Goal: Task Accomplishment & Management: Complete application form

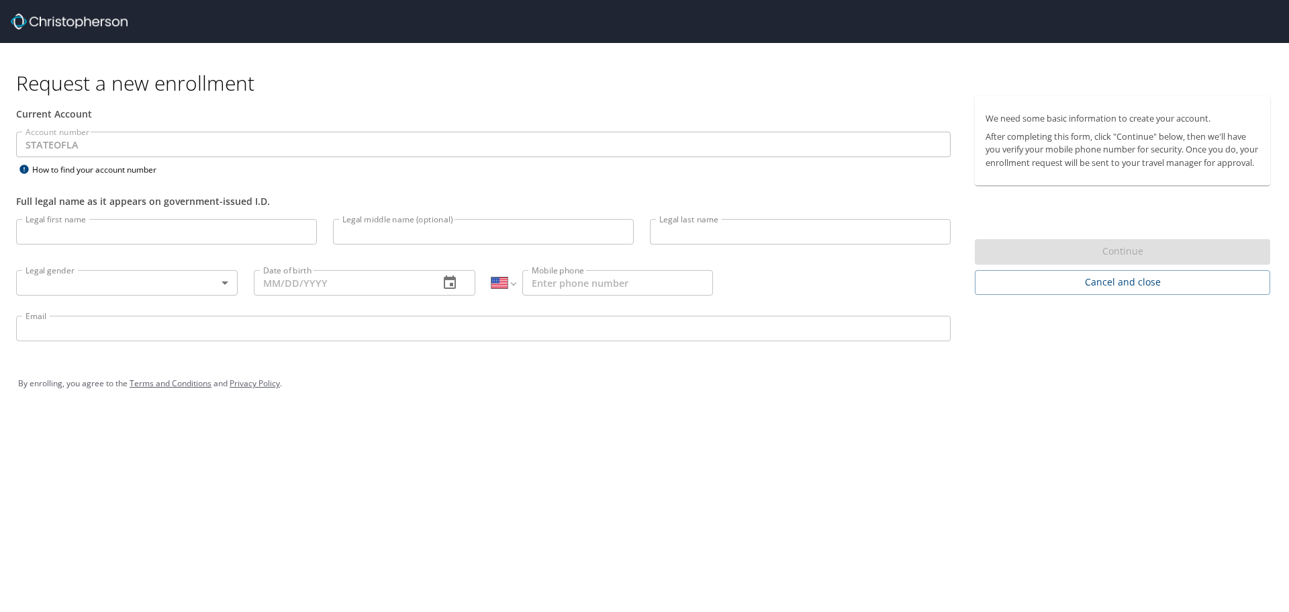
select select "US"
click at [237, 236] on input "Legal first name" at bounding box center [166, 232] width 301 height 26
type input "Angel"
type input "k"
type input "K"
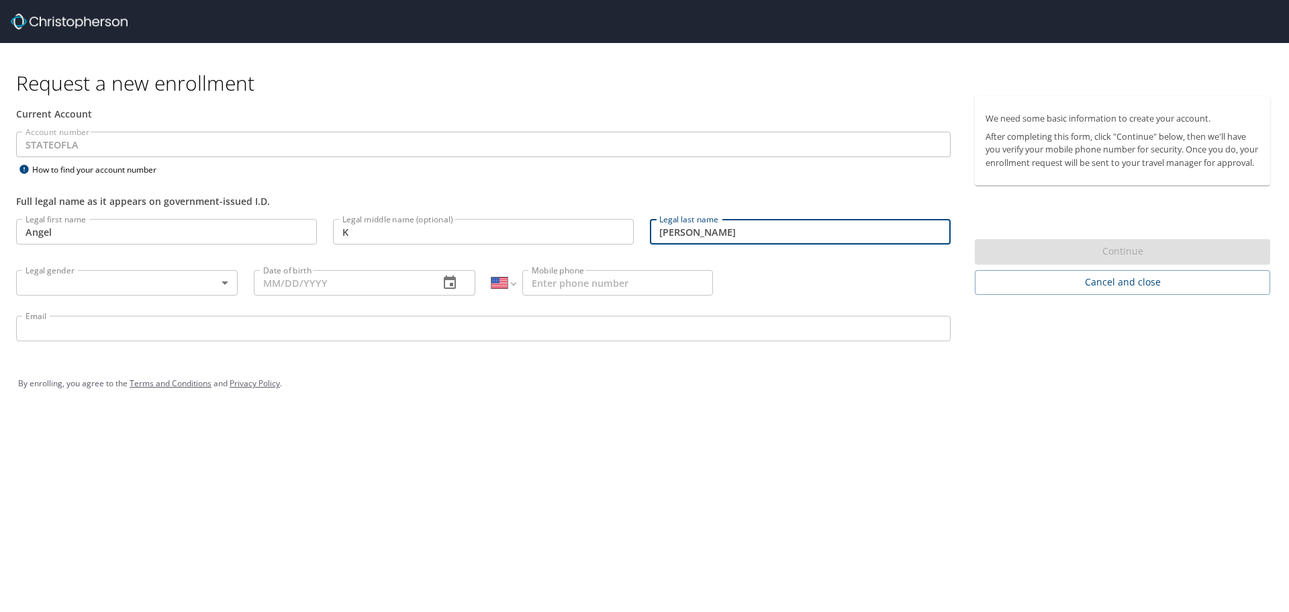
type input "[PERSON_NAME]"
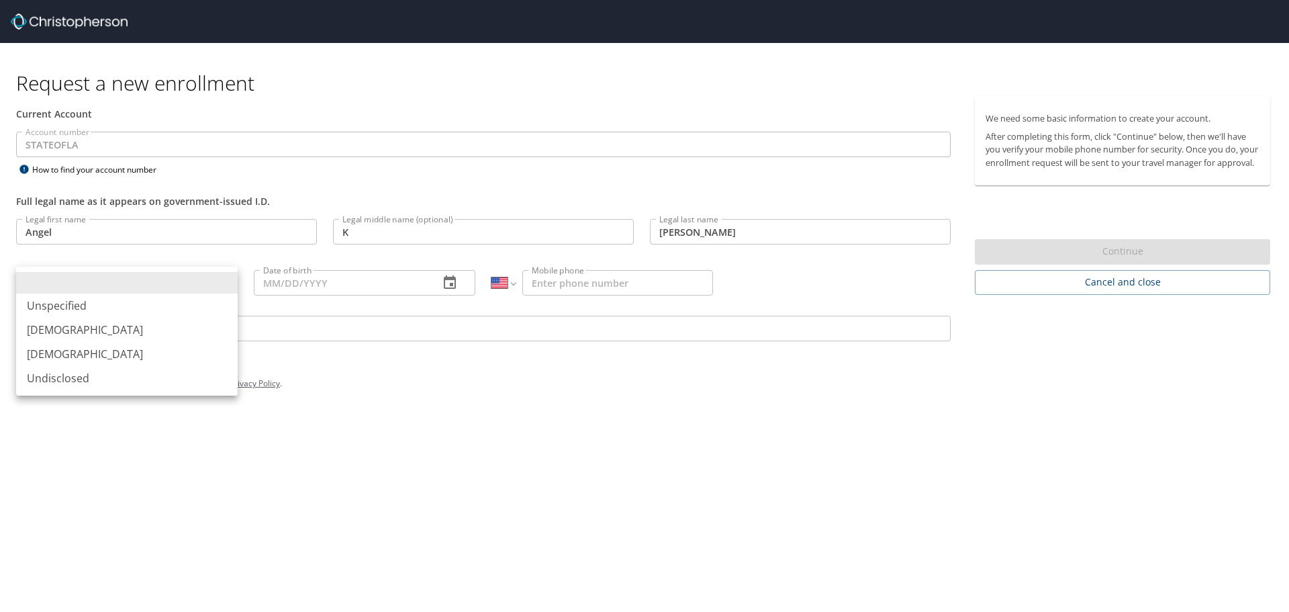
click at [74, 355] on li "[DEMOGRAPHIC_DATA]" at bounding box center [127, 354] width 222 height 24
type input "[DEMOGRAPHIC_DATA]"
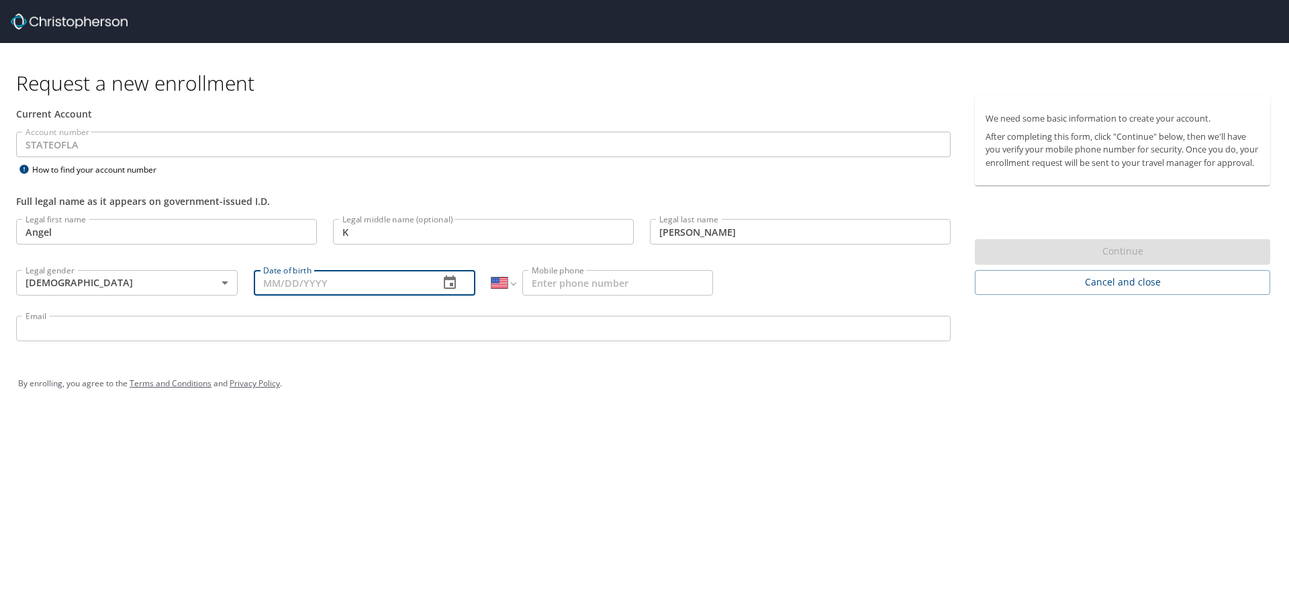
click at [343, 286] on input "Date of birth" at bounding box center [341, 283] width 175 height 26
type input "[DATE]"
click at [600, 283] on input "Mobile phone" at bounding box center [617, 283] width 191 height 26
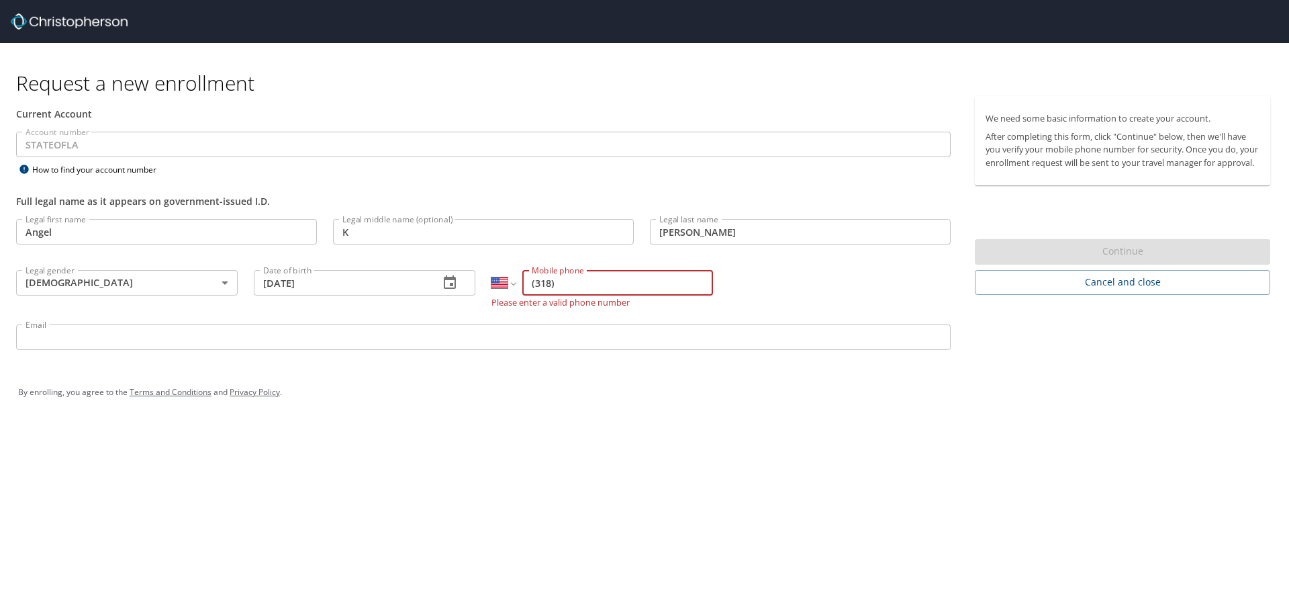
click at [619, 277] on input "(318)" at bounding box center [617, 283] width 191 height 26
type input "[PHONE_NUMBER]"
click at [590, 330] on input "Email" at bounding box center [483, 329] width 935 height 26
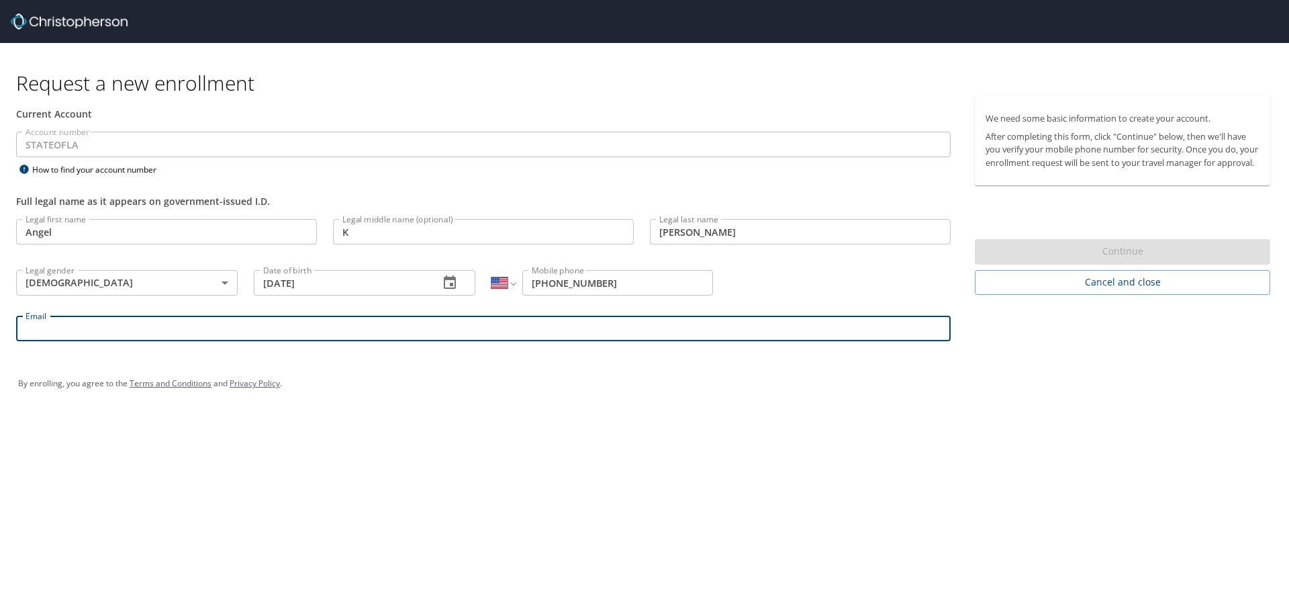
paste input "[EMAIL_ADDRESS][DOMAIN_NAME]"
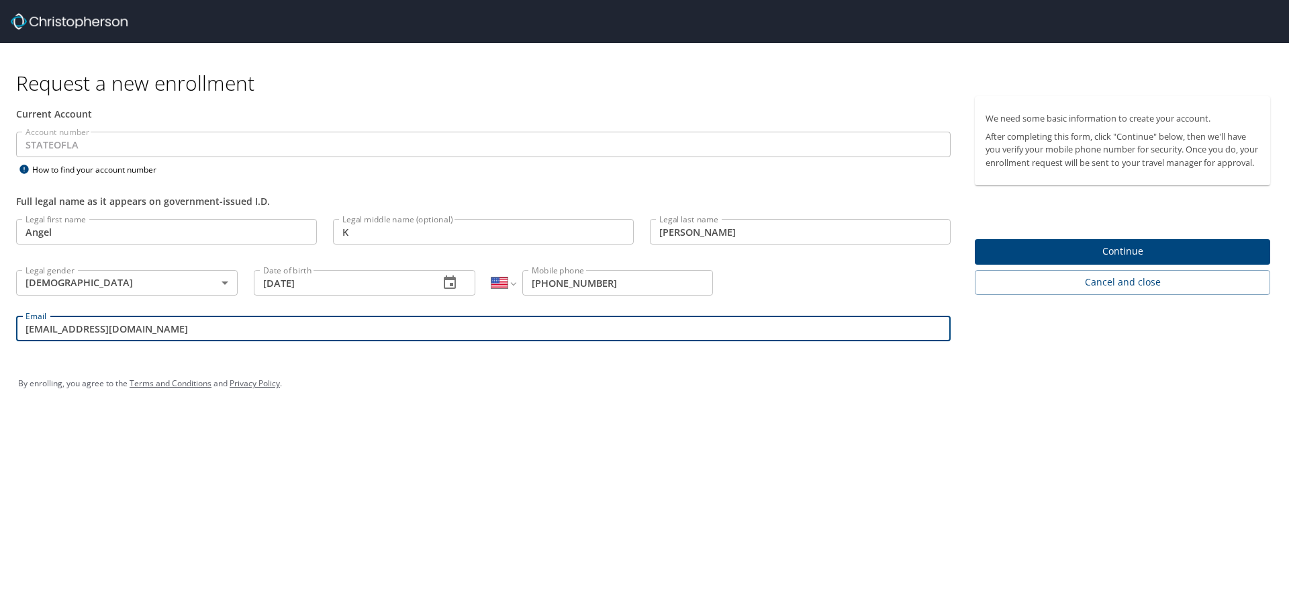
type input "[EMAIL_ADDRESS][DOMAIN_NAME]"
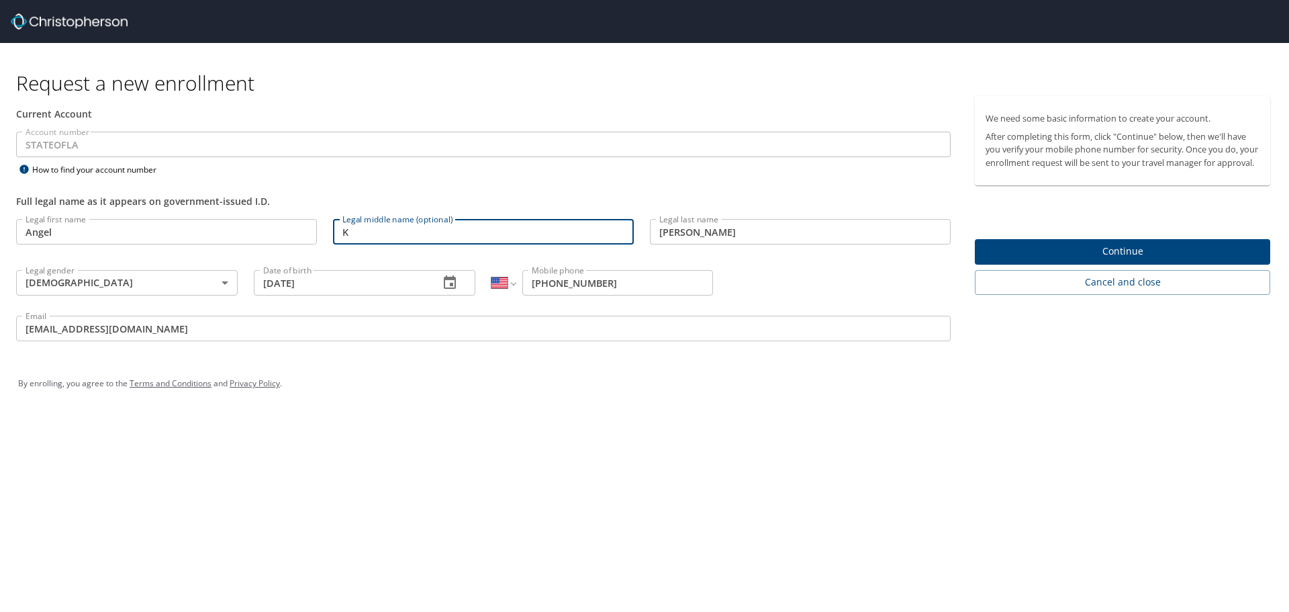
click at [385, 234] on input "K" at bounding box center [483, 232] width 301 height 26
type input "[PERSON_NAME]"
click at [1174, 260] on span "Continue" at bounding box center [1123, 251] width 274 height 17
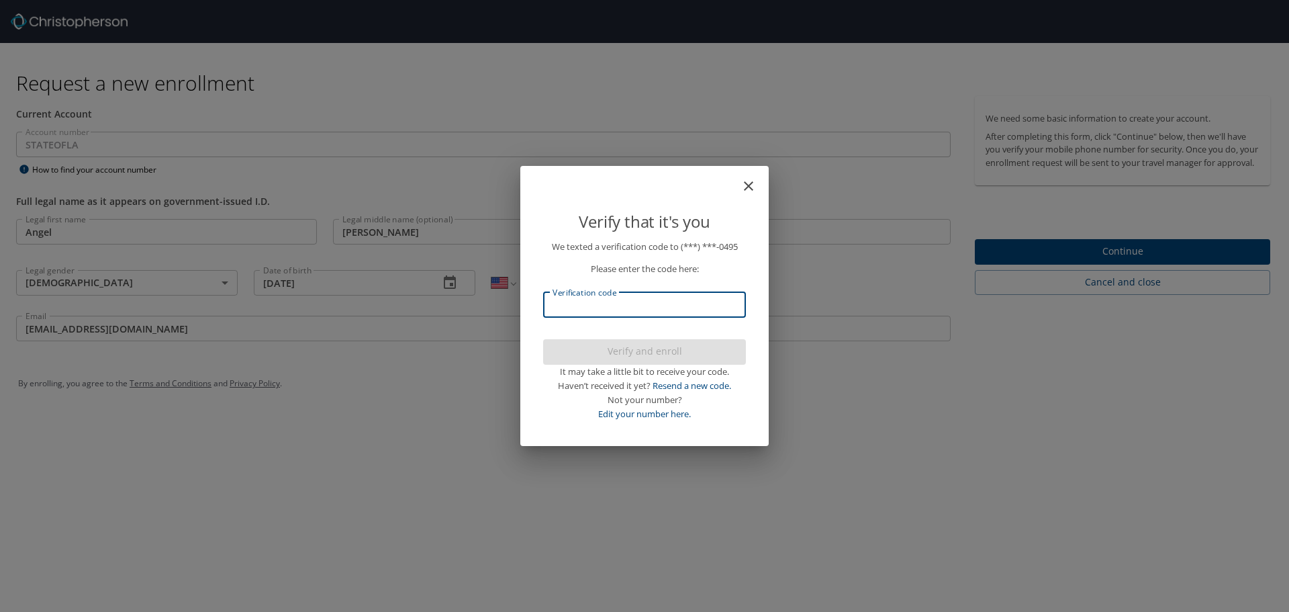
click at [614, 298] on input "Verification code" at bounding box center [644, 305] width 203 height 26
click at [682, 302] on input "Verification code" at bounding box center [644, 305] width 203 height 26
type input "392"
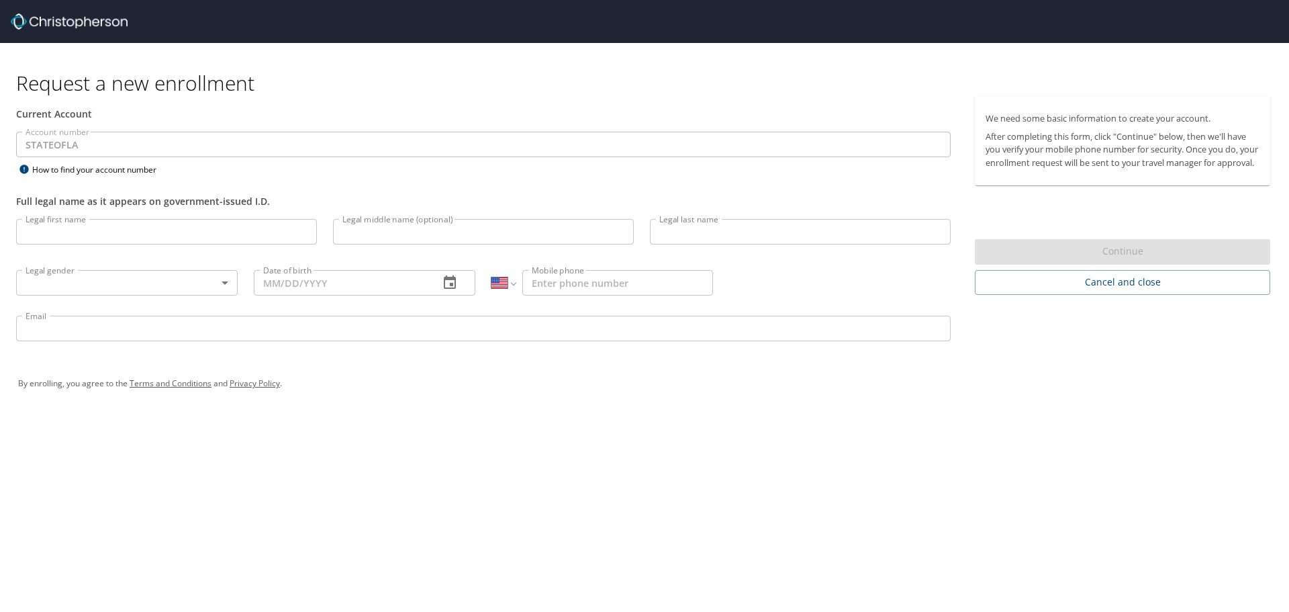
select select "US"
click at [564, 201] on div "Full legal name as it appears on government-issued I.D." at bounding box center [483, 201] width 935 height 14
click at [132, 231] on input "Legal first name" at bounding box center [166, 232] width 301 height 26
type input "Angel"
type input "[PERSON_NAME]"
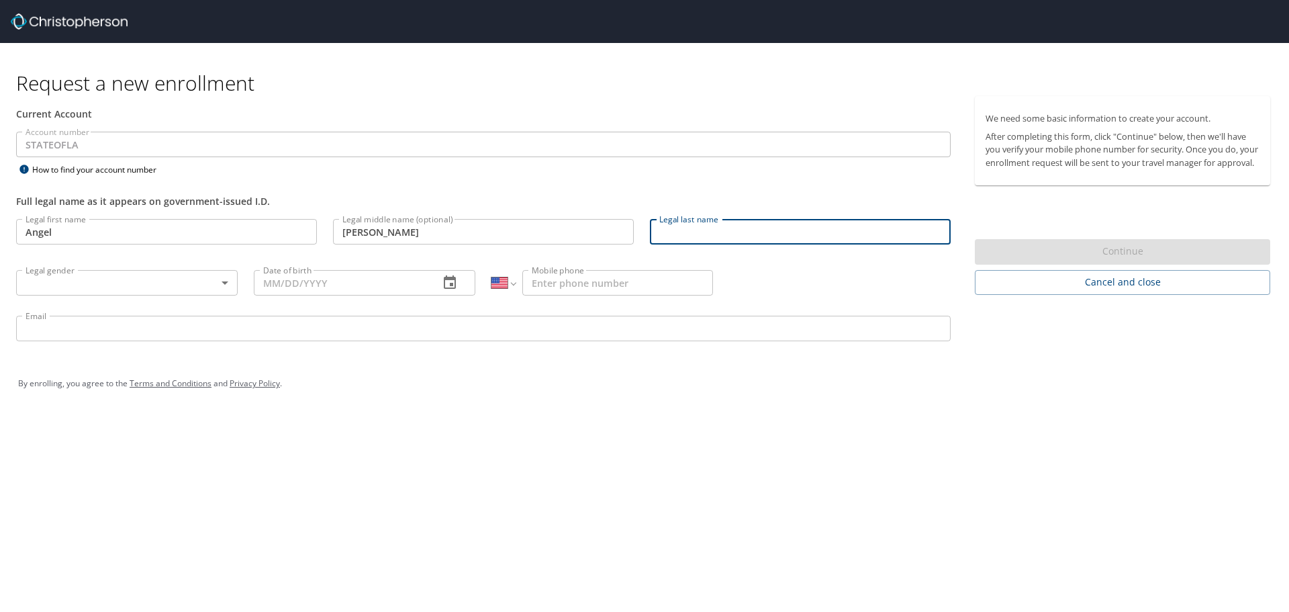
click at [101, 239] on input "Angel" at bounding box center [166, 232] width 301 height 26
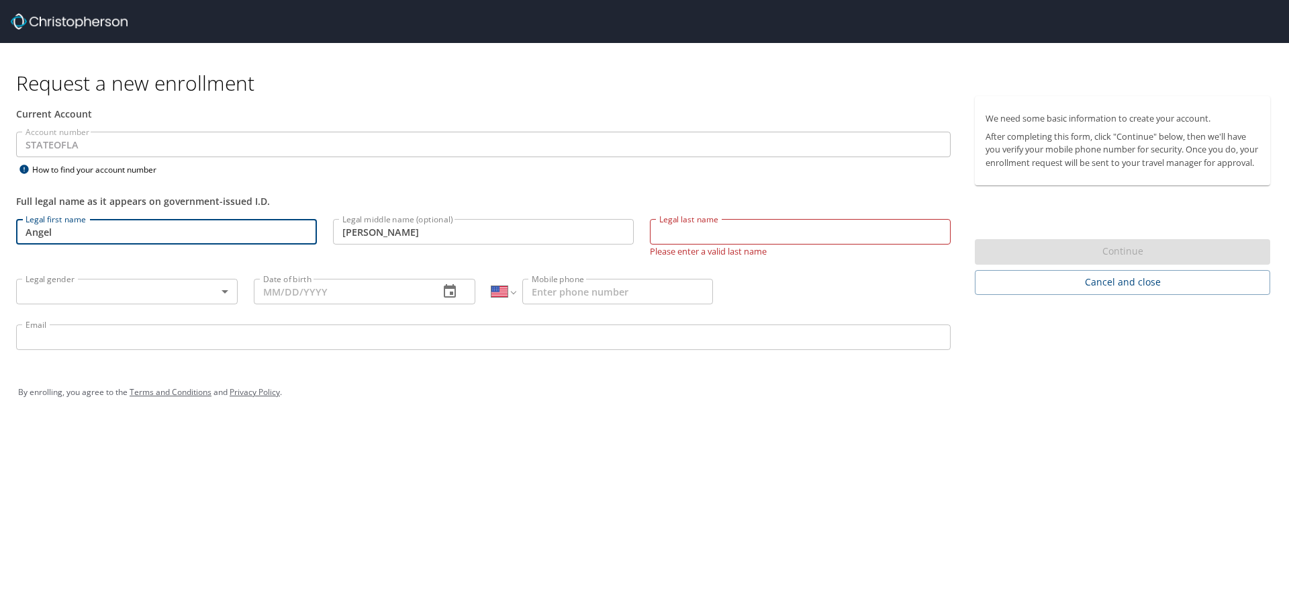
click at [723, 212] on div "Legal last name Legal last name Please enter a valid last name" at bounding box center [800, 238] width 317 height 54
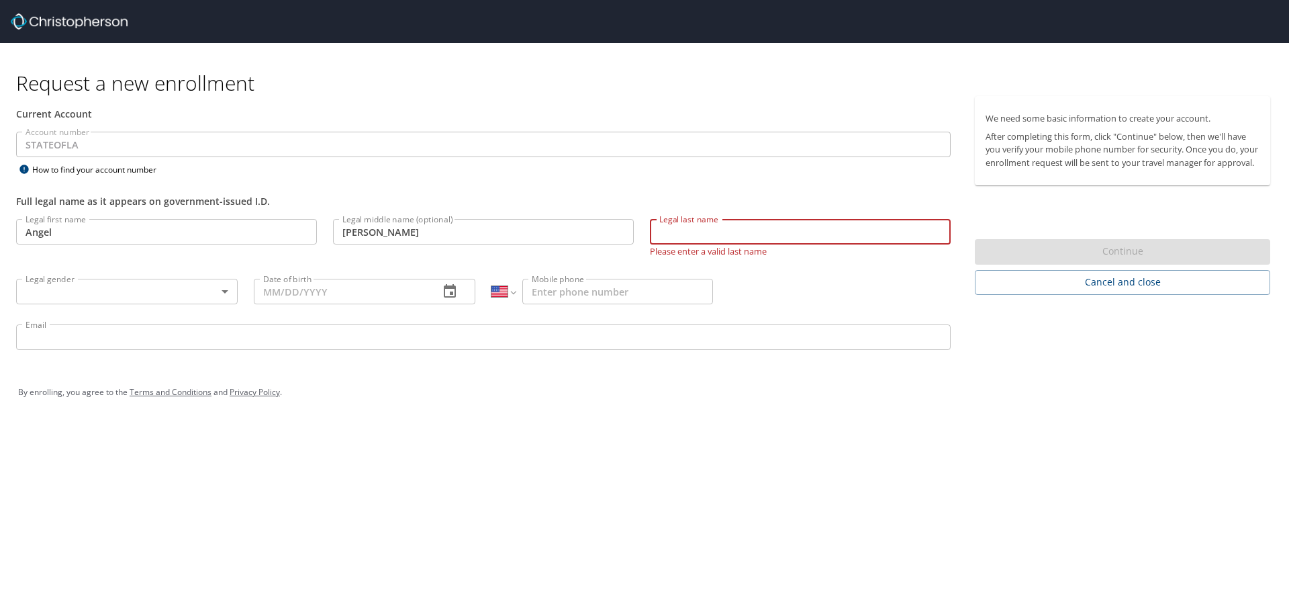
click at [725, 232] on input "Legal last name" at bounding box center [800, 232] width 301 height 26
type input "[PERSON_NAME]"
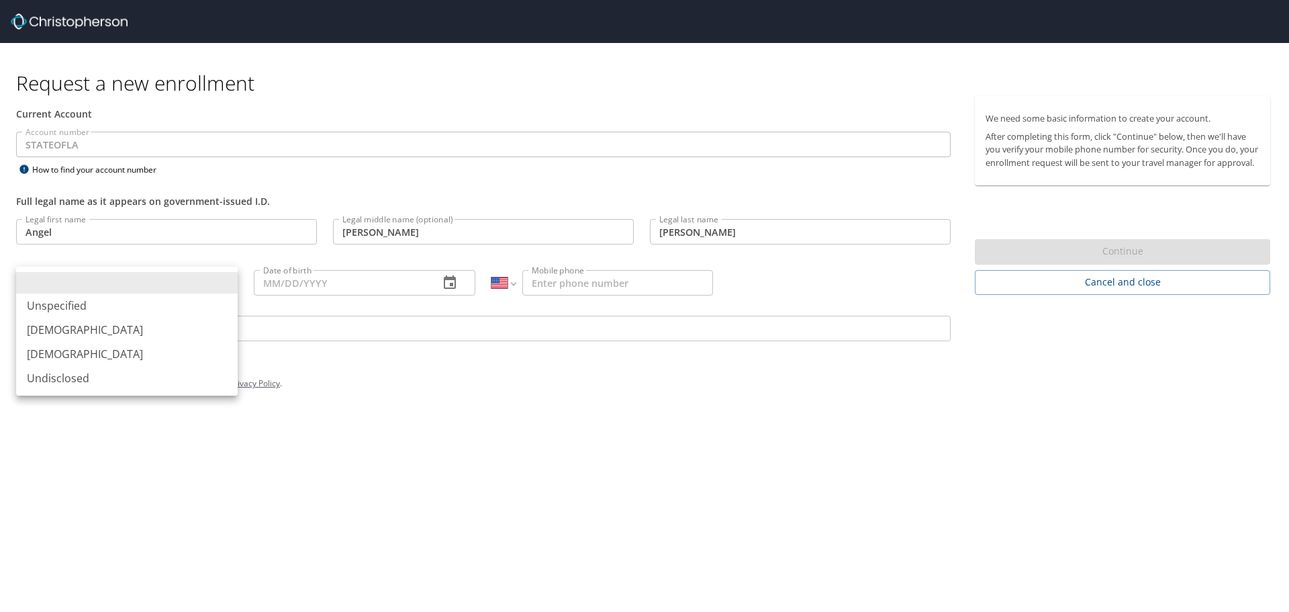
click at [161, 291] on body "Request a new enrollment Current Account Account number STATEOFLA Account numbe…" at bounding box center [644, 306] width 1289 height 612
click at [165, 349] on li "[DEMOGRAPHIC_DATA]" at bounding box center [127, 354] width 222 height 24
type input "[DEMOGRAPHIC_DATA]"
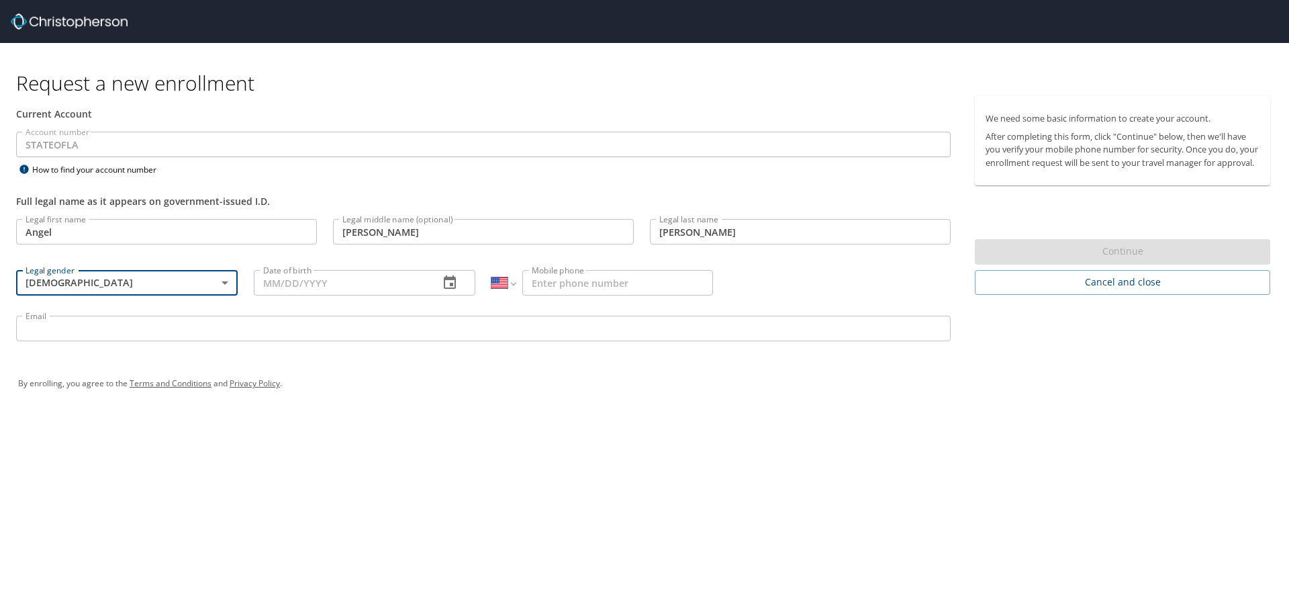
click at [325, 279] on input "Date of birth" at bounding box center [341, 283] width 175 height 26
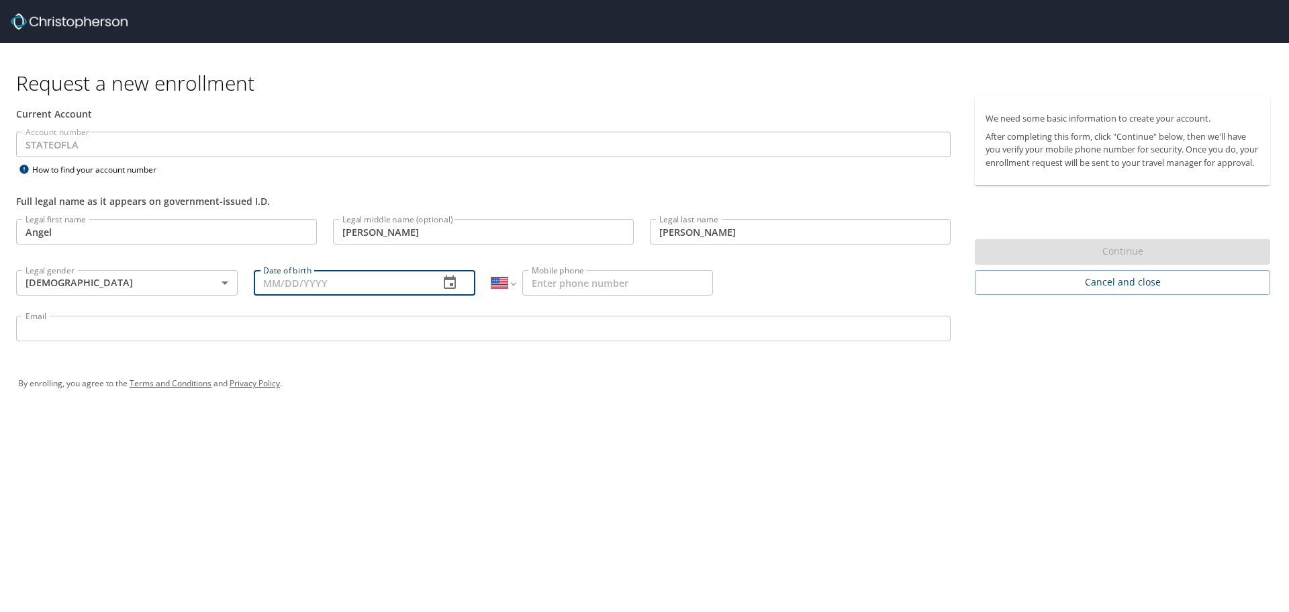
click at [375, 287] on input "Date of birth" at bounding box center [341, 283] width 175 height 26
type input "[DATE]"
click at [584, 279] on input "Mobile phone" at bounding box center [617, 283] width 191 height 26
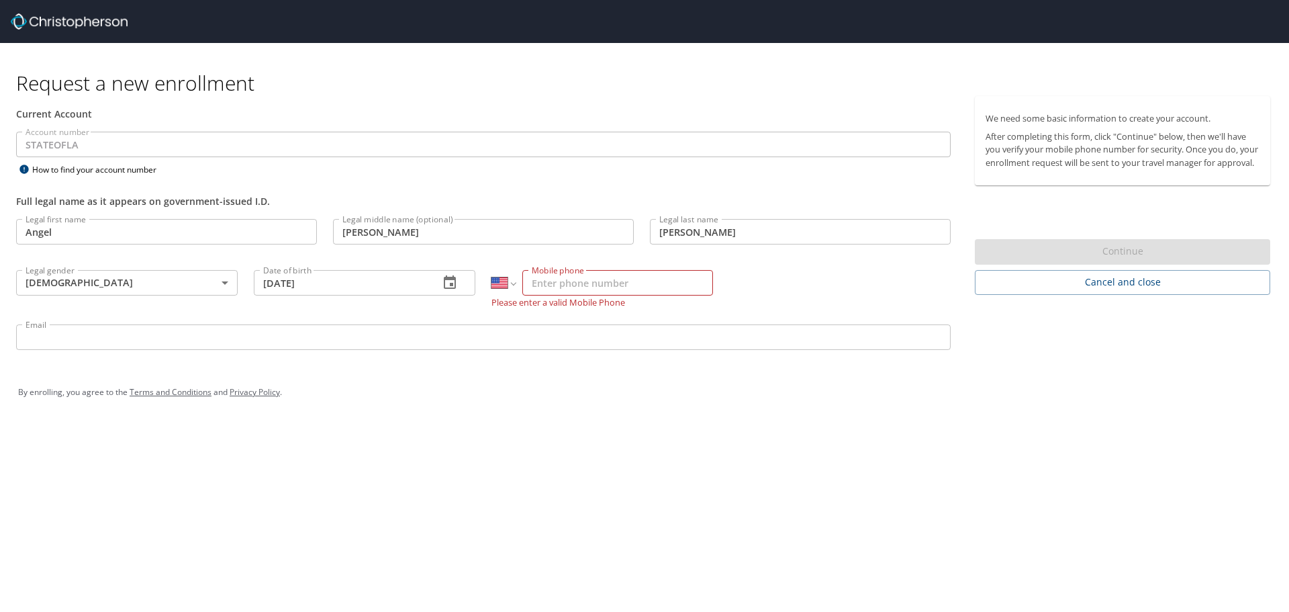
click at [590, 280] on input "Mobile phone" at bounding box center [617, 283] width 191 height 26
paste input "[PHONE_NUMBER]"
type input "[PHONE_NUMBER]"
click at [295, 334] on input "Email" at bounding box center [483, 337] width 935 height 26
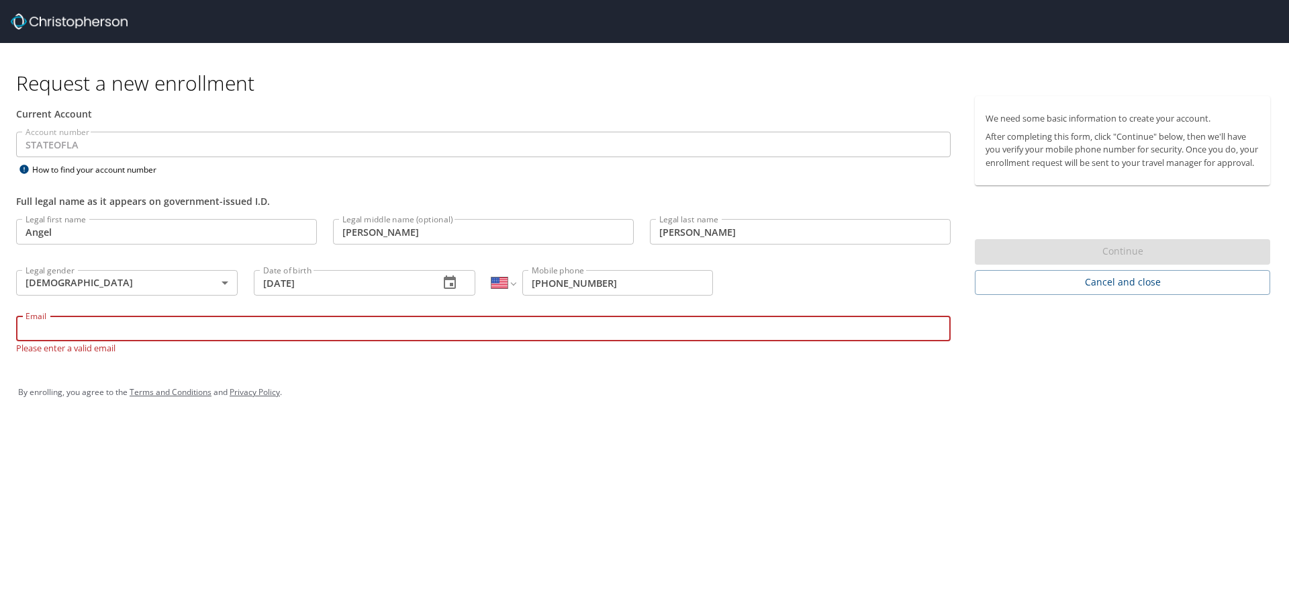
click at [357, 317] on input "Email" at bounding box center [483, 329] width 935 height 26
paste input "[EMAIL_ADDRESS][DOMAIN_NAME]"
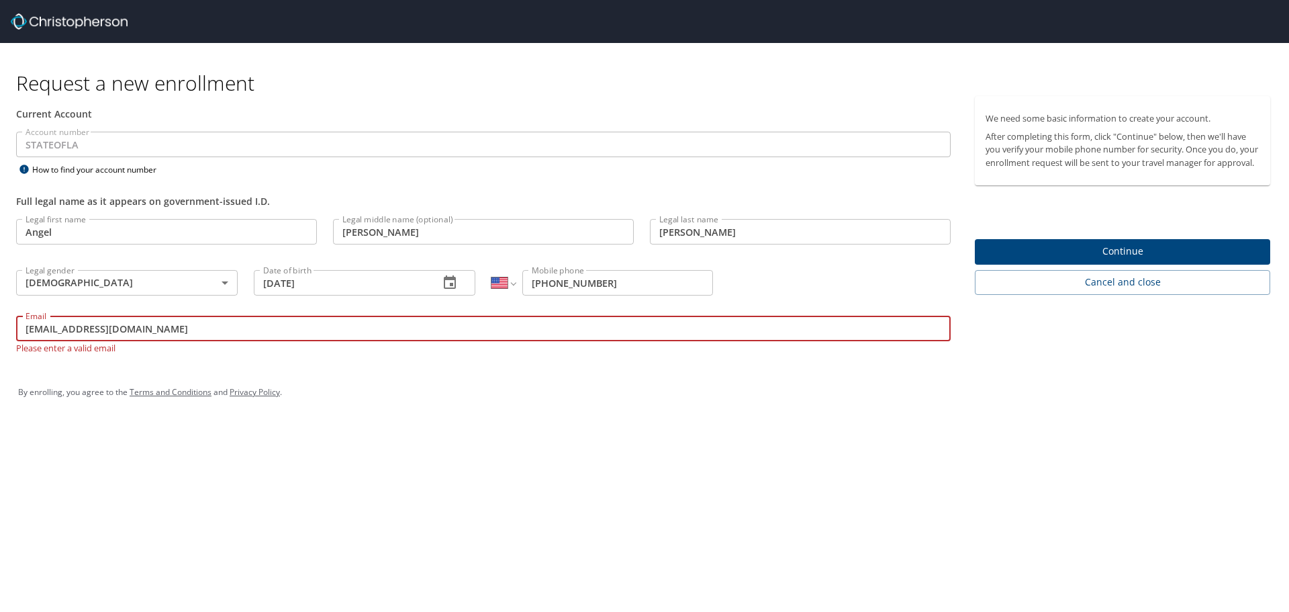
type input "[EMAIL_ADDRESS][DOMAIN_NAME]"
click at [1085, 260] on span "Continue" at bounding box center [1123, 251] width 274 height 17
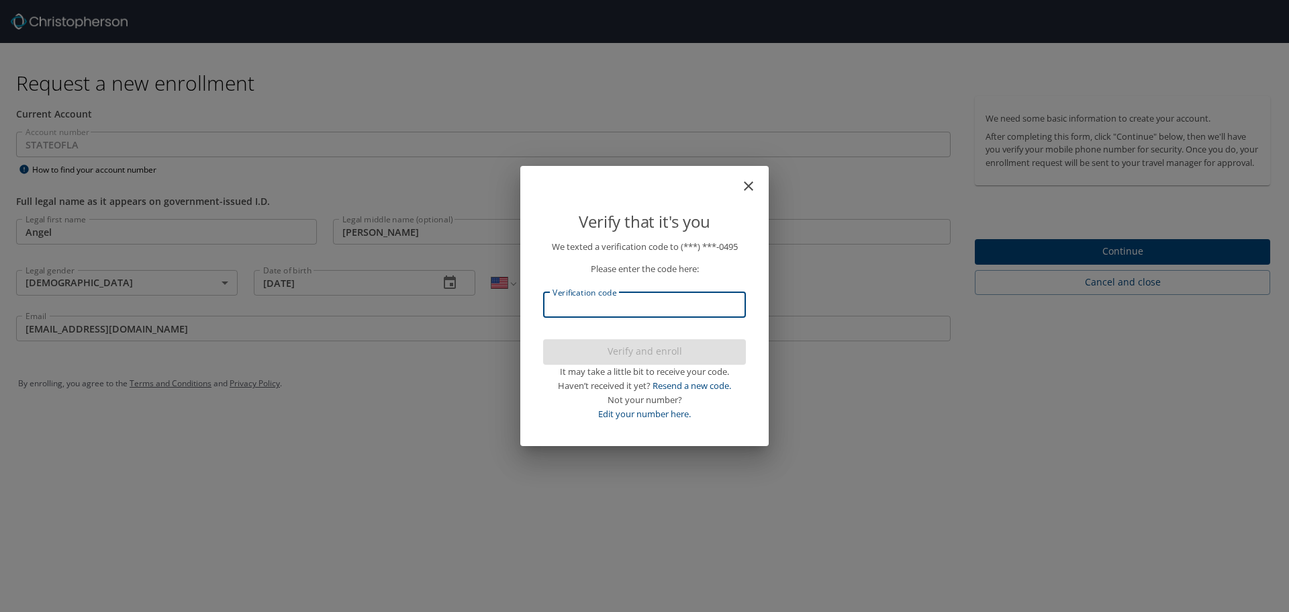
click at [657, 298] on input "Verification code" at bounding box center [644, 305] width 203 height 26
type input "954648"
click at [655, 355] on span "Verify and enroll" at bounding box center [644, 351] width 181 height 17
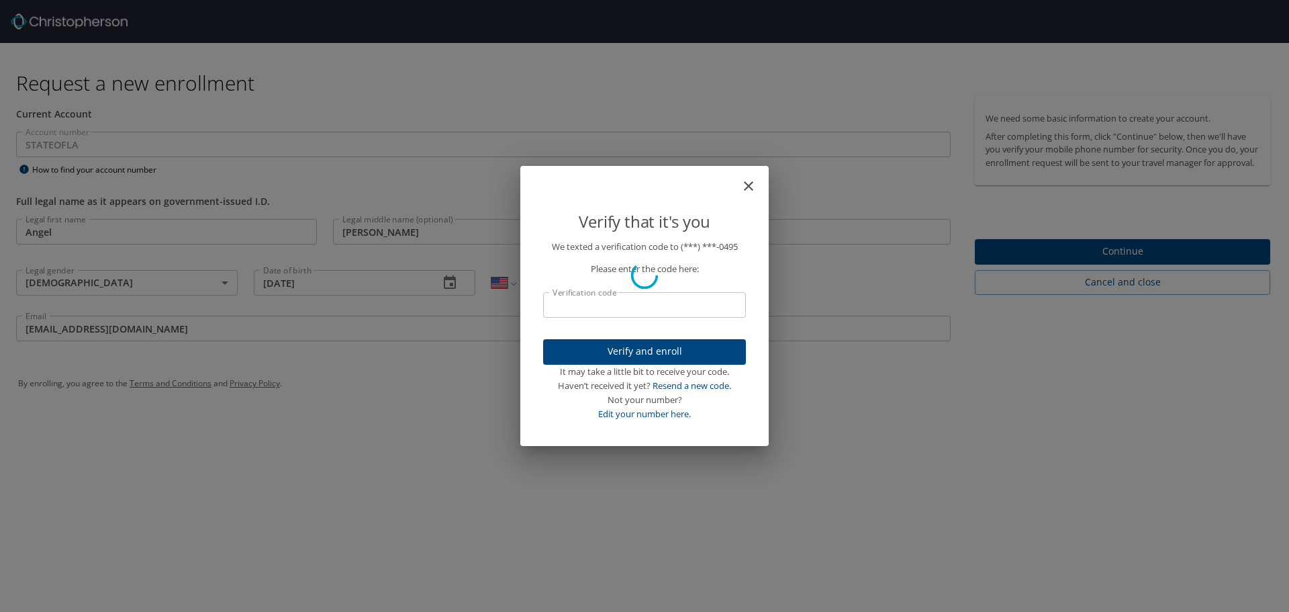
click at [625, 353] on div "Verify and enroll It may take a little bit to receive your code. Haven’t receiv…" at bounding box center [644, 380] width 203 height 82
click at [672, 395] on div "Not your number?" at bounding box center [644, 400] width 203 height 14
click at [706, 435] on div "We texted a verification code to (***) ***- 0495 Please enter the code here: Ve…" at bounding box center [644, 339] width 235 height 199
click at [721, 447] on div "Verify that it's you We texted a verification code to (***) ***- 0495 Please en…" at bounding box center [644, 306] width 1289 height 612
click at [673, 426] on div "We texted a verification code to (***) ***- 0495 Please enter the code here: Ve…" at bounding box center [644, 339] width 235 height 199
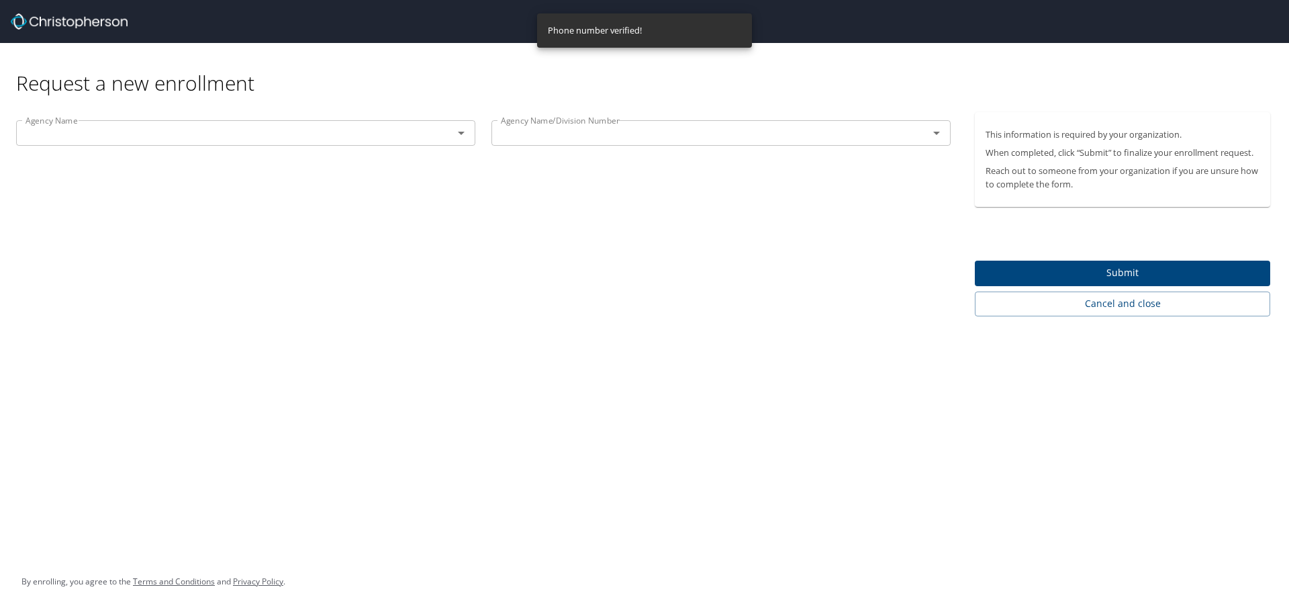
click at [292, 136] on input "text" at bounding box center [226, 132] width 412 height 17
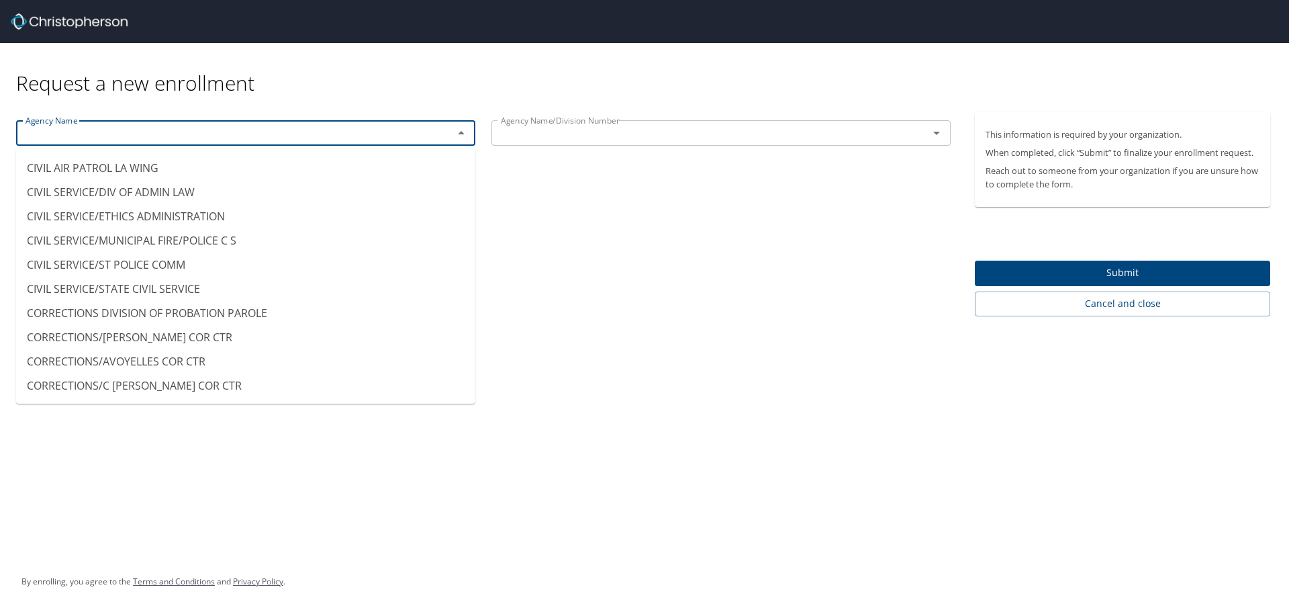
scroll to position [1209, 0]
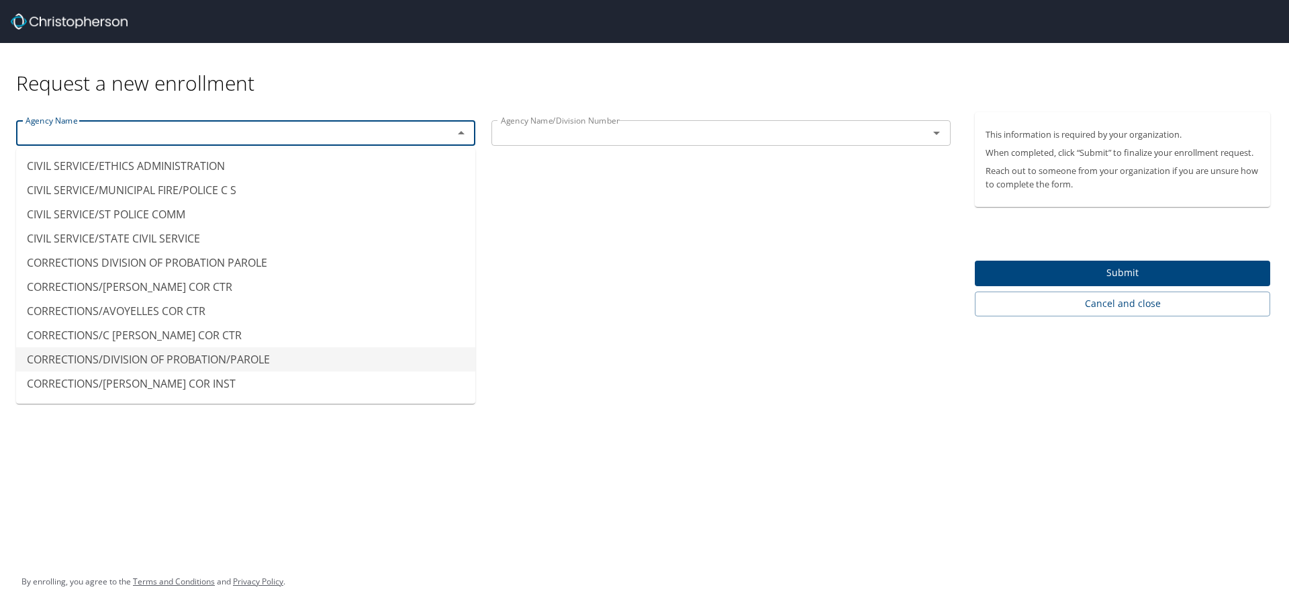
click at [258, 361] on li "CORRECTIONS/DIVISION OF PROBATION/PAROLE" at bounding box center [245, 359] width 459 height 24
type input "CORRECTIONS/DIVISION OF PROBATION/PAROLE"
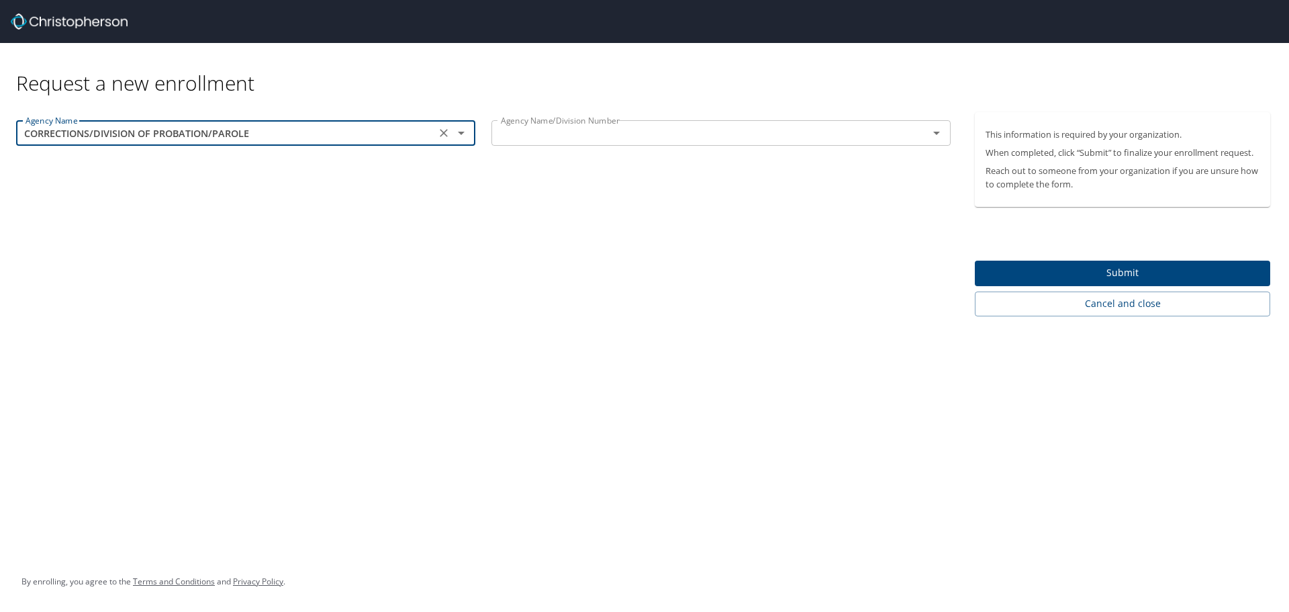
click at [784, 135] on input "text" at bounding box center [702, 132] width 412 height 17
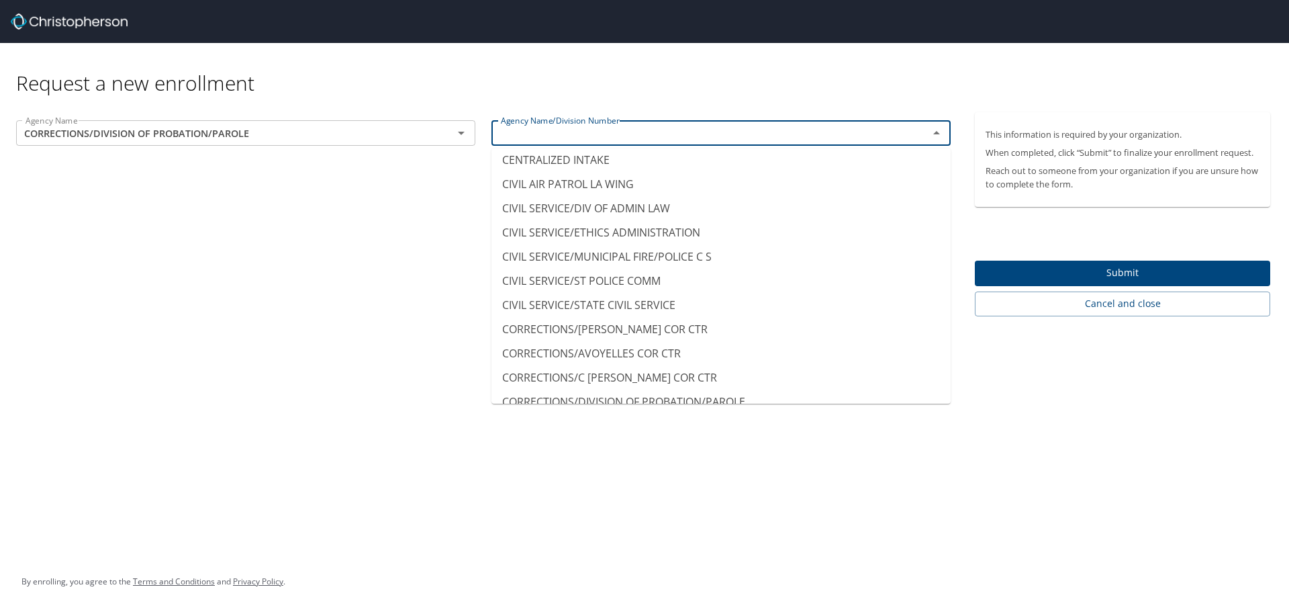
scroll to position [1343, 0]
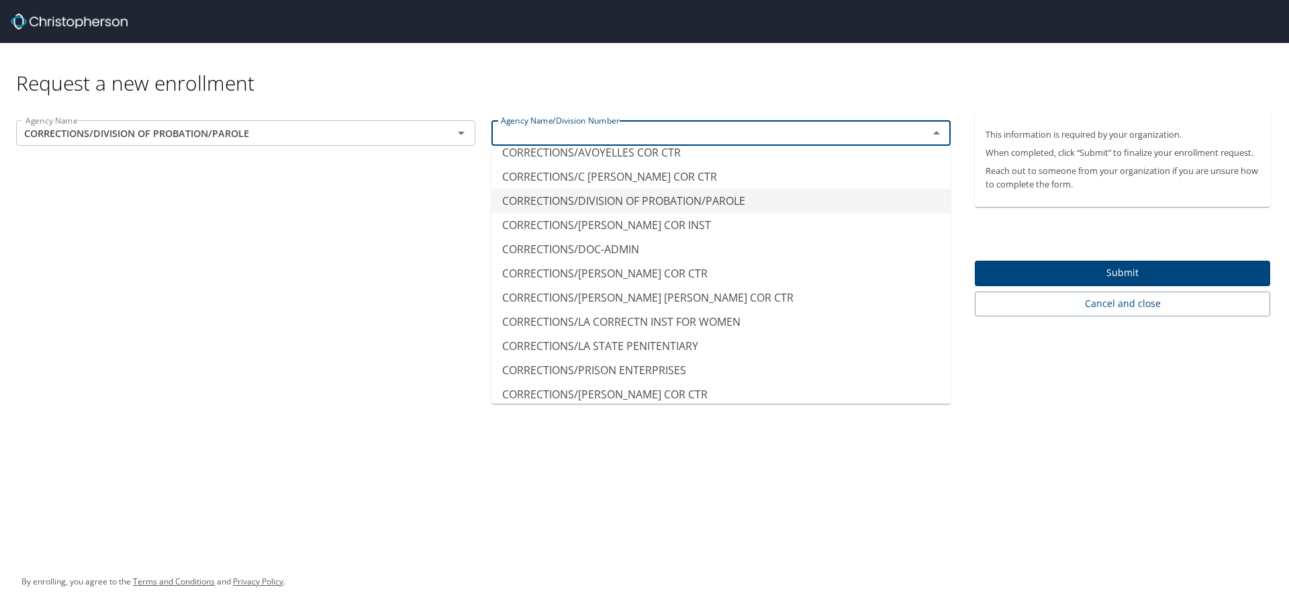
click at [682, 208] on li "CORRECTIONS/DIVISION OF PROBATION/PAROLE" at bounding box center [721, 201] width 459 height 24
type input "CORRECTIONS/DIVISION OF PROBATION/PAROLE"
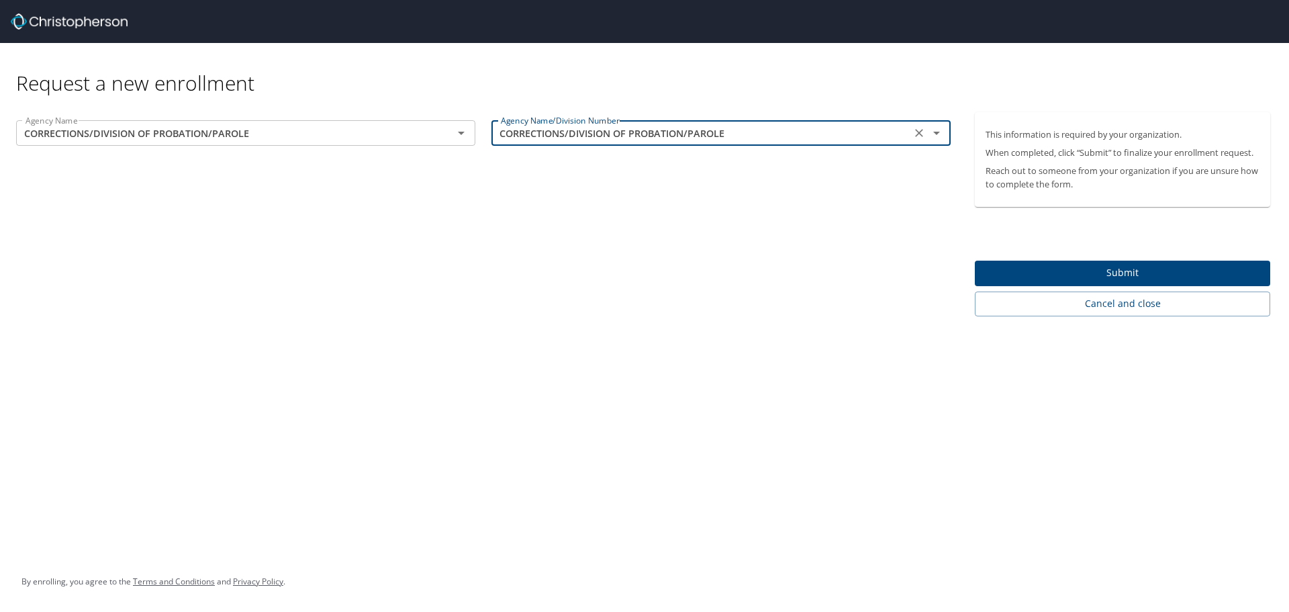
click at [780, 143] on div "CORRECTIONS/DIVISION OF PROBATION/PAROLE Agency Name/Division Number" at bounding box center [721, 133] width 459 height 26
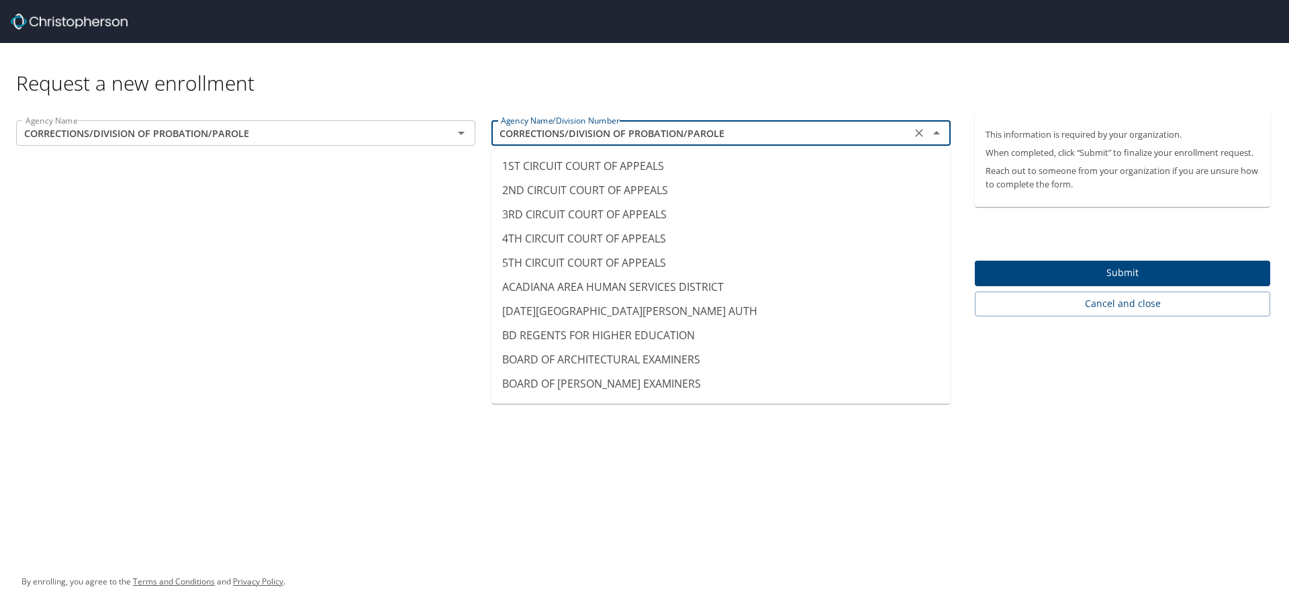
click at [780, 134] on input "CORRECTIONS/DIVISION OF PROBATION/PAROLE" at bounding box center [702, 132] width 412 height 17
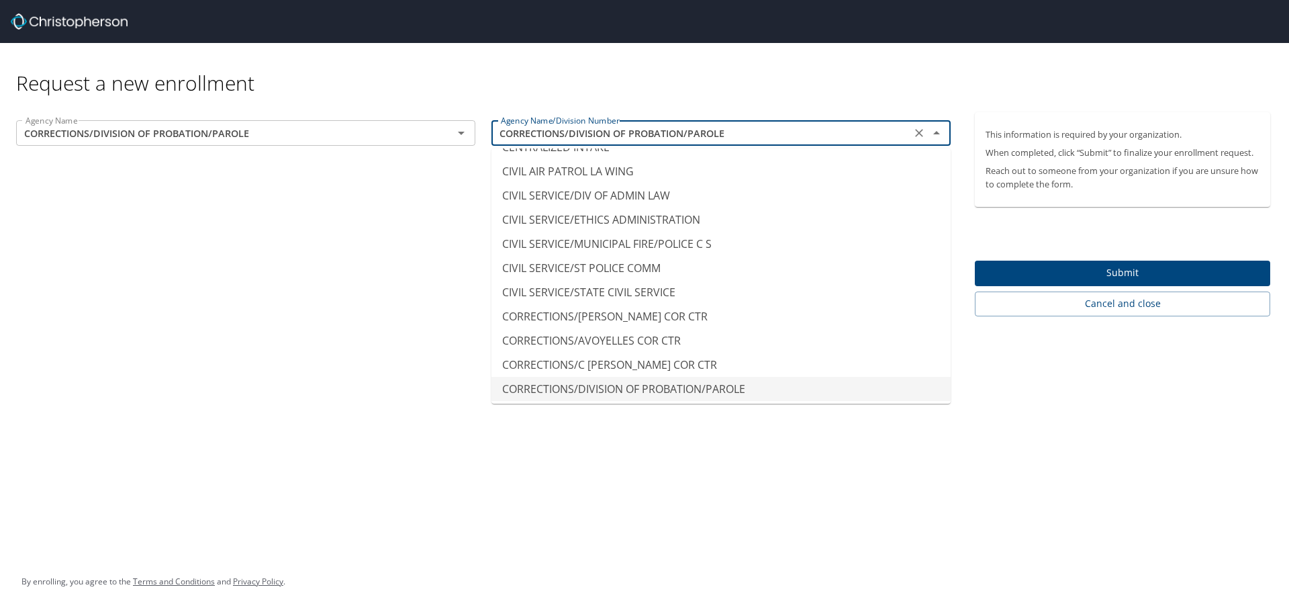
click at [766, 390] on li "CORRECTIONS/DIVISION OF PROBATION/PAROLE" at bounding box center [721, 389] width 459 height 24
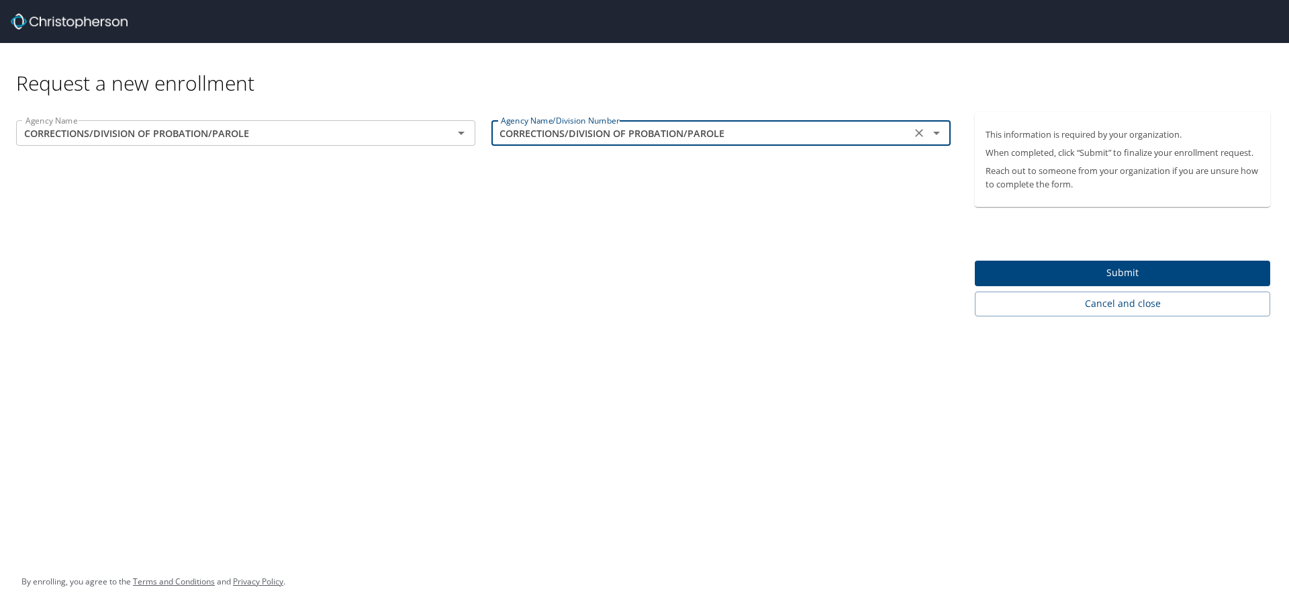
click at [1152, 265] on span "Submit" at bounding box center [1123, 273] width 274 height 17
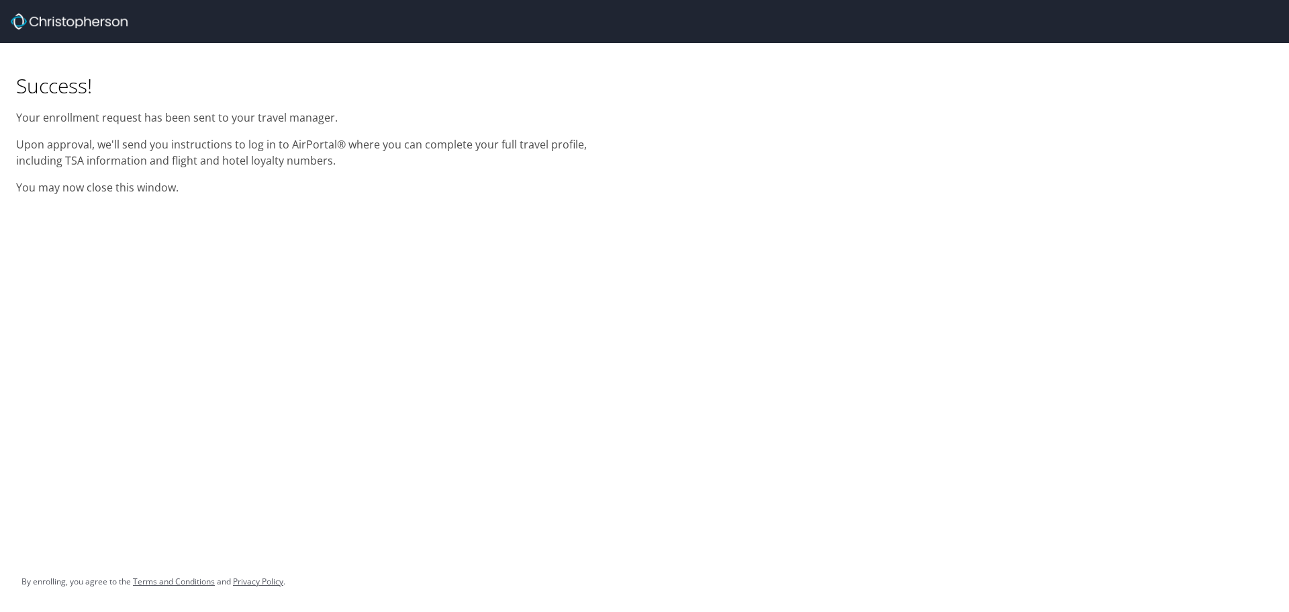
click at [126, 216] on div "Success! Your enrollment request has been sent to your travel manager. Upon app…" at bounding box center [644, 306] width 1289 height 612
click at [283, 191] on p "You may now close this window." at bounding box center [322, 187] width 612 height 16
click at [1130, 156] on div "Success! Your enrollment request has been sent to your travel manager. Upon app…" at bounding box center [644, 123] width 1289 height 161
